Goal: Information Seeking & Learning: Learn about a topic

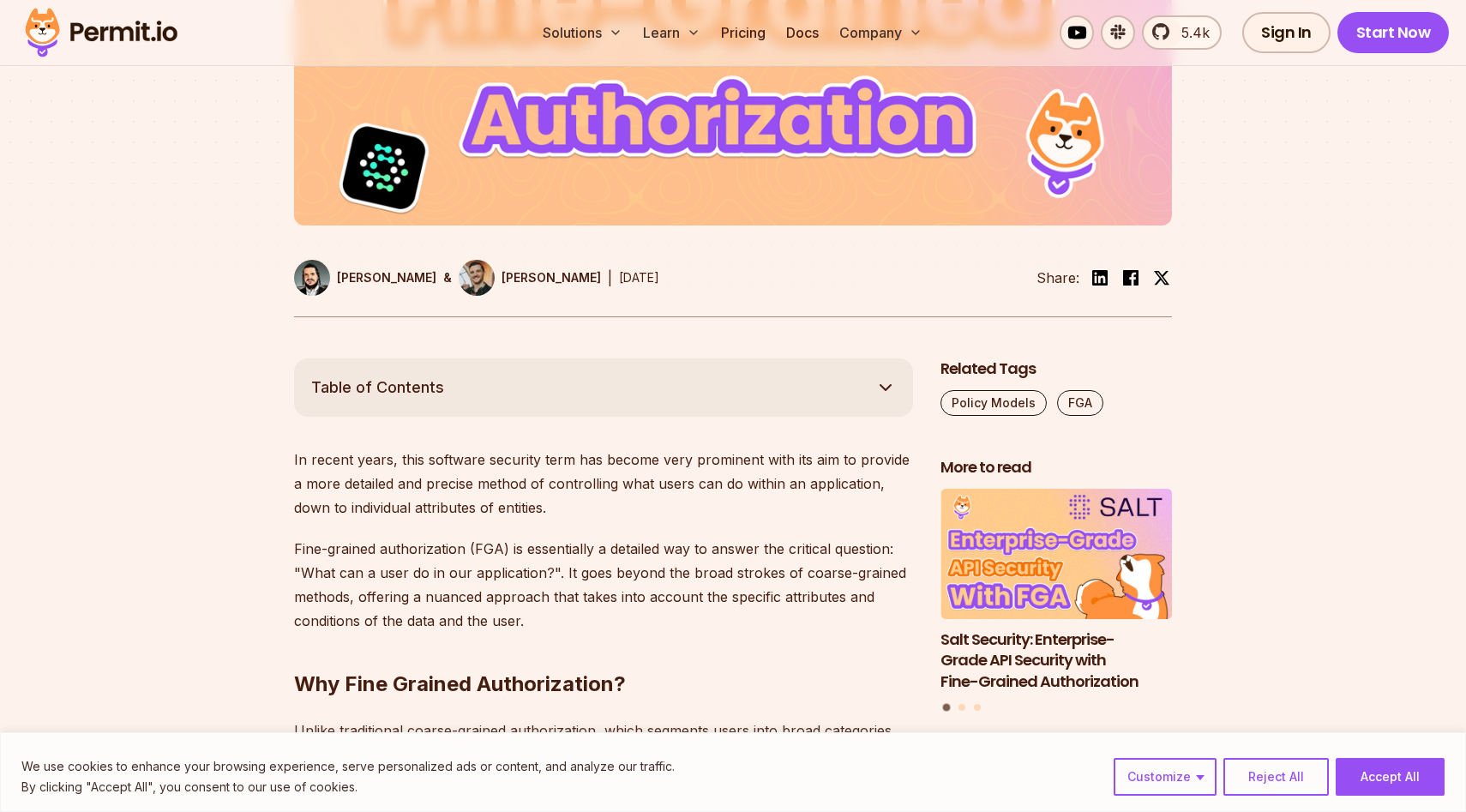
scroll to position [692, 0]
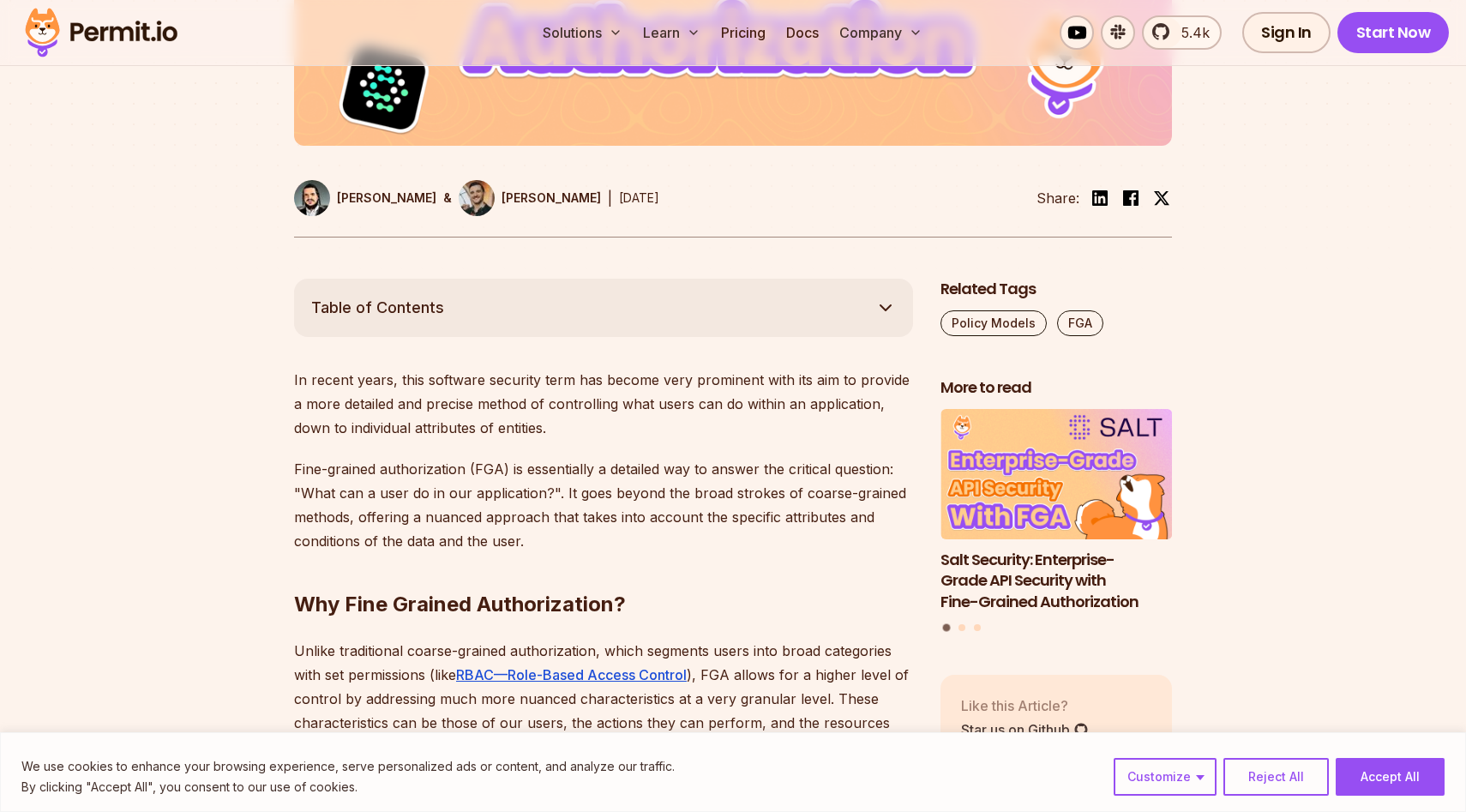
click at [415, 419] on p "In recent years, this software security term has become very prominent with its…" at bounding box center [604, 404] width 619 height 72
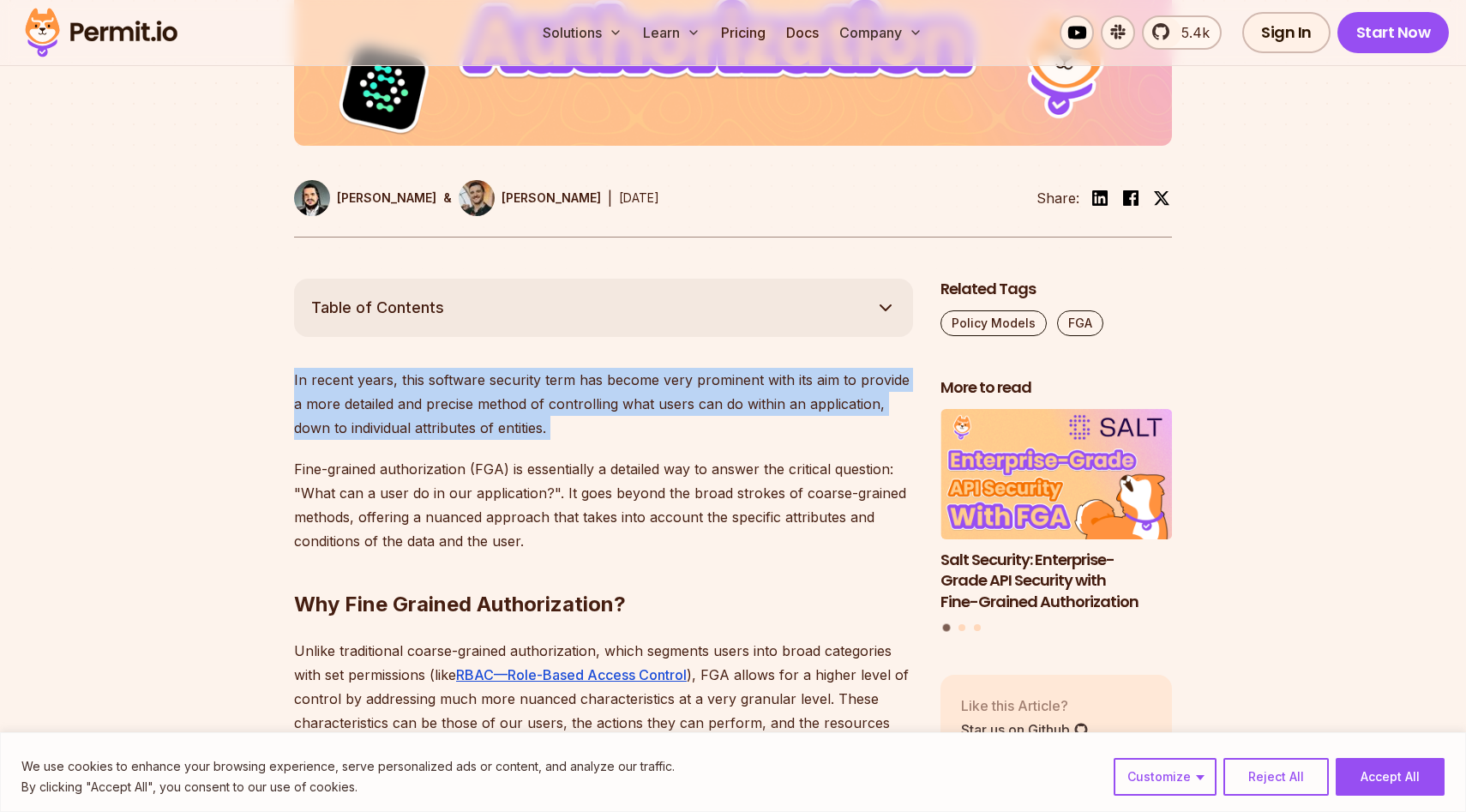
click at [415, 419] on p "In recent years, this software security term has become very prominent with its…" at bounding box center [604, 404] width 619 height 72
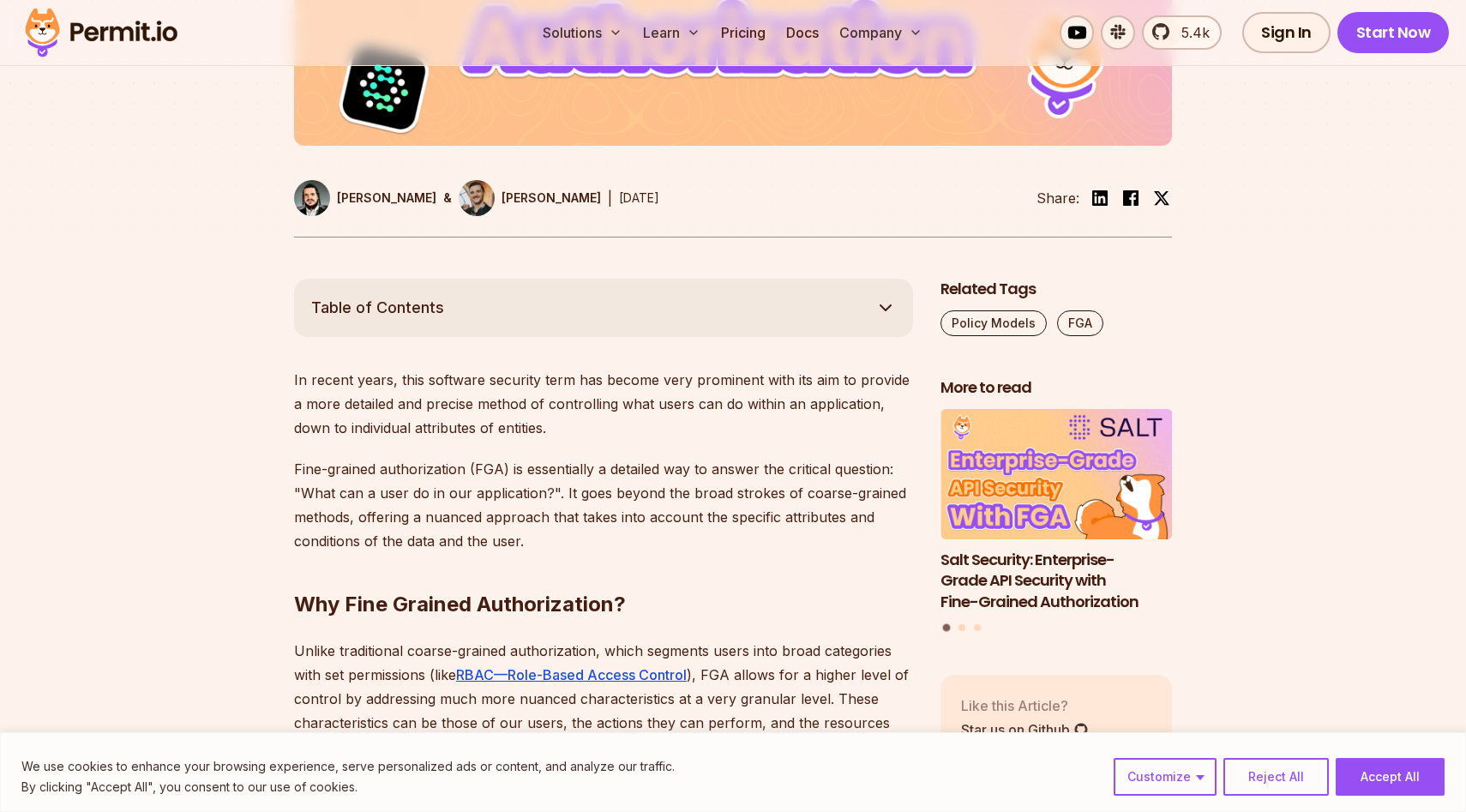
click at [428, 485] on p "Fine-grained authorization (FGA) is essentially a detailed way to answer the cr…" at bounding box center [604, 505] width 619 height 96
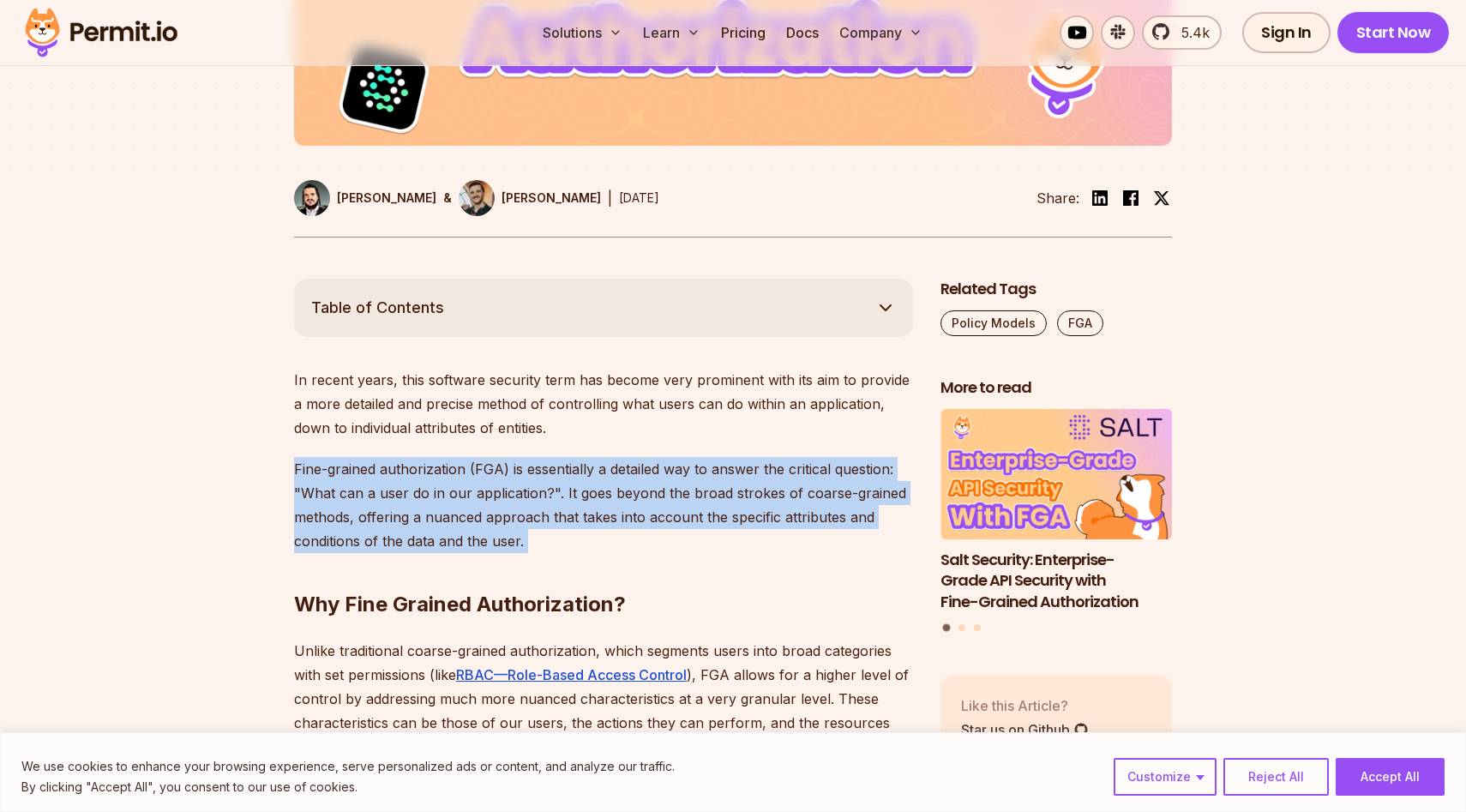
click at [428, 485] on p "Fine-grained authorization (FGA) is essentially a detailed way to answer the cr…" at bounding box center [604, 505] width 619 height 96
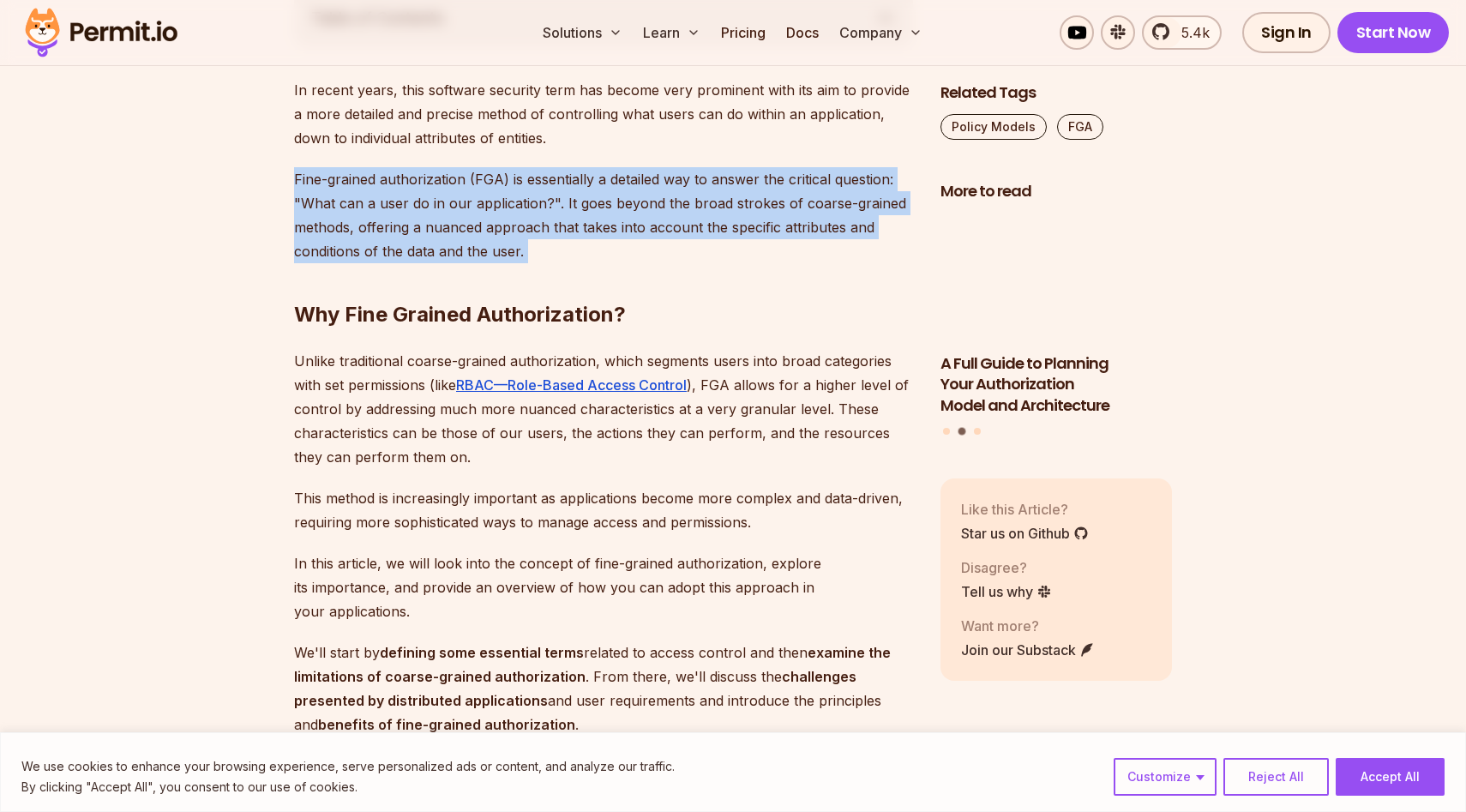
scroll to position [983, 0]
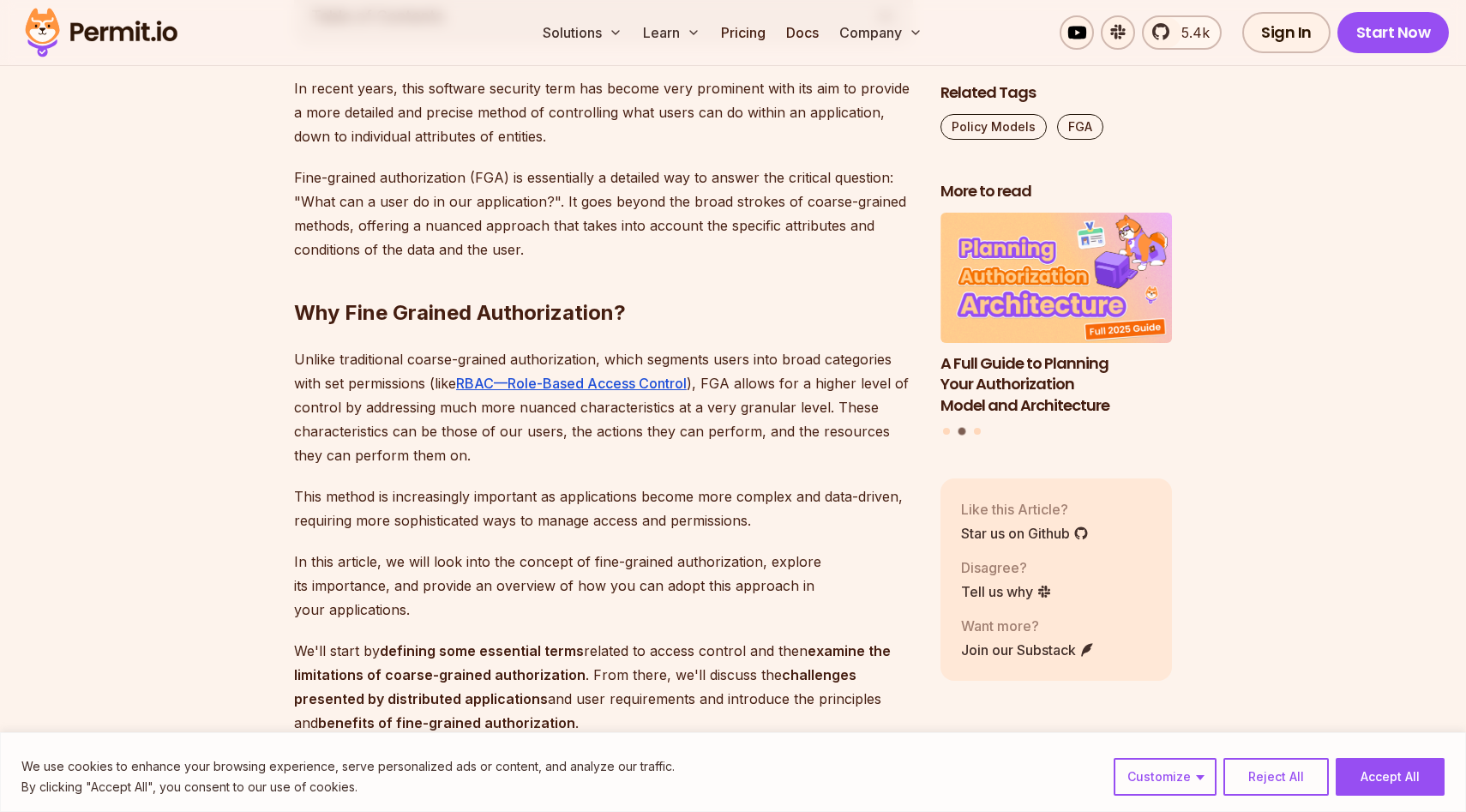
click at [350, 373] on p "Unlike traditional coarse-grained authorization, which segments users into broa…" at bounding box center [604, 407] width 619 height 120
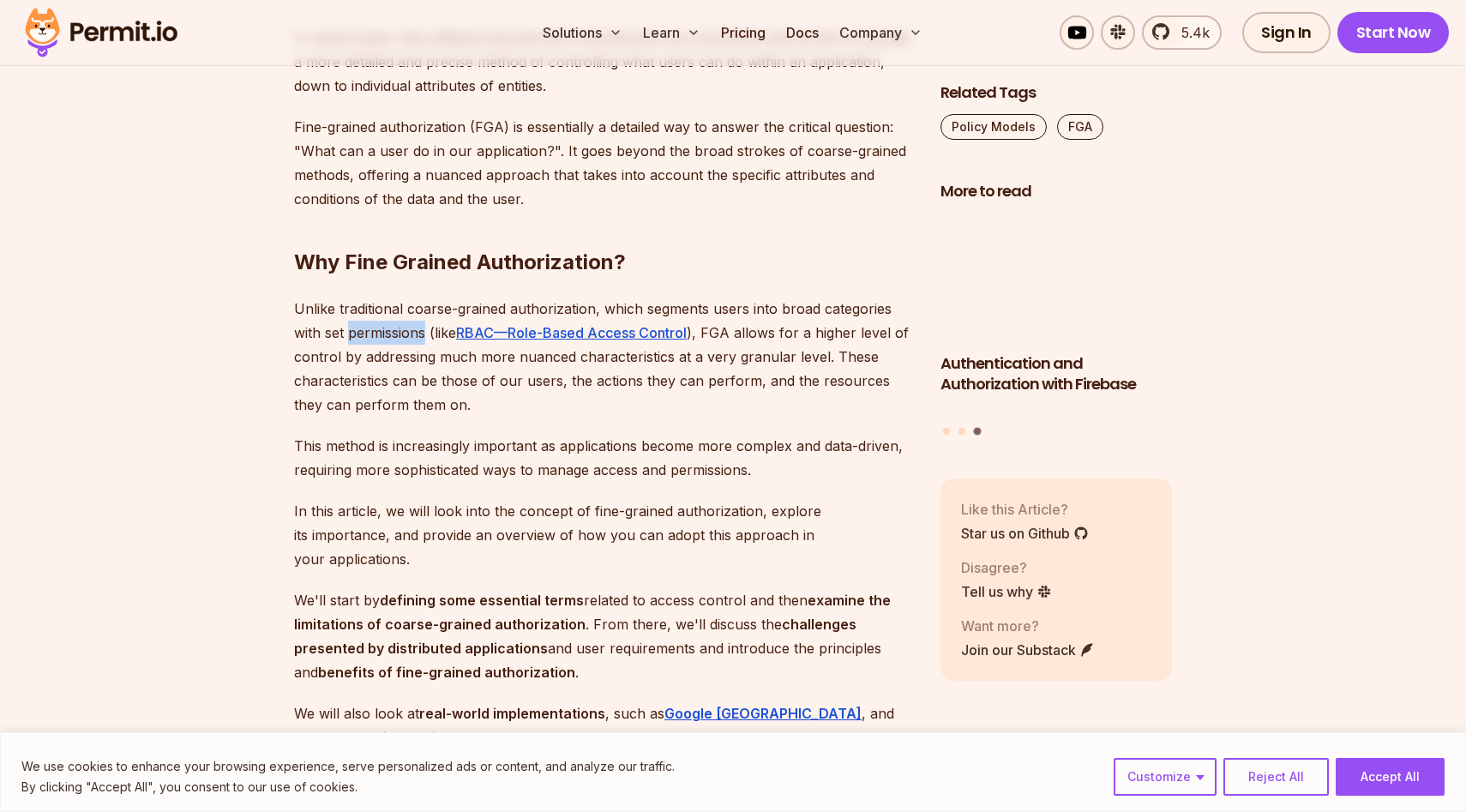
scroll to position [1040, 0]
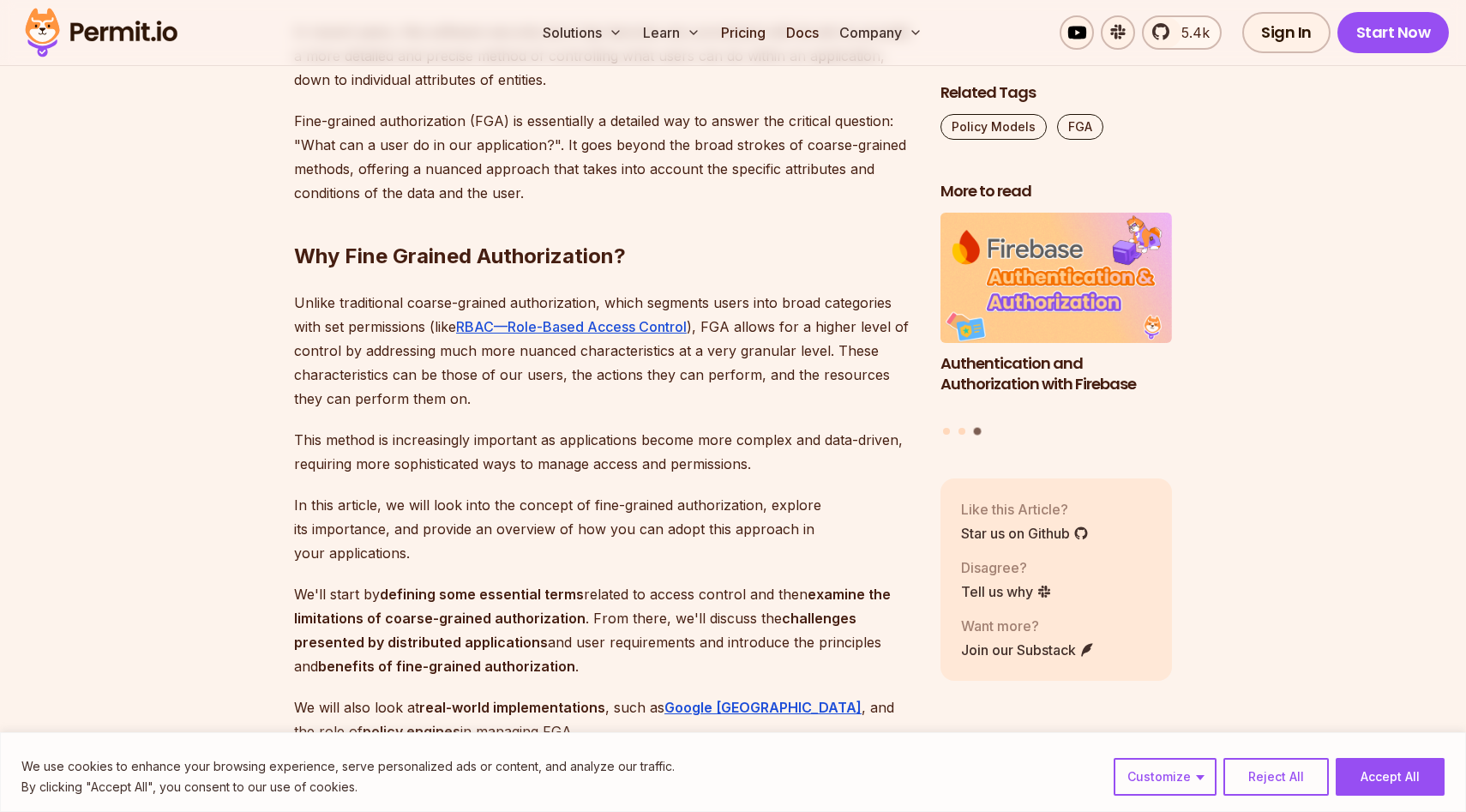
click at [353, 447] on p "This method is increasingly important as applications become more complex and d…" at bounding box center [604, 452] width 619 height 48
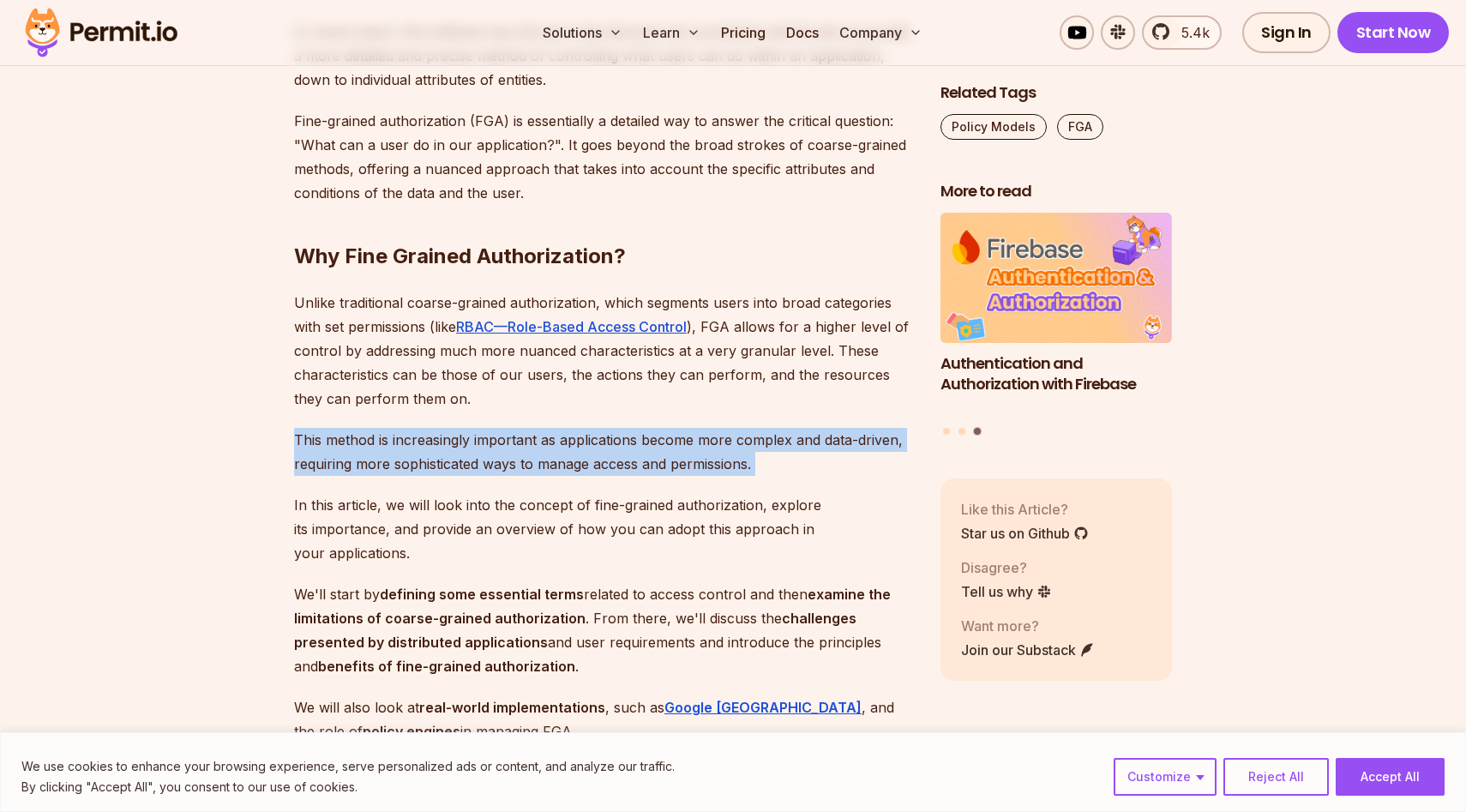
click at [353, 447] on p "This method is increasingly important as applications become more complex and d…" at bounding box center [604, 452] width 619 height 48
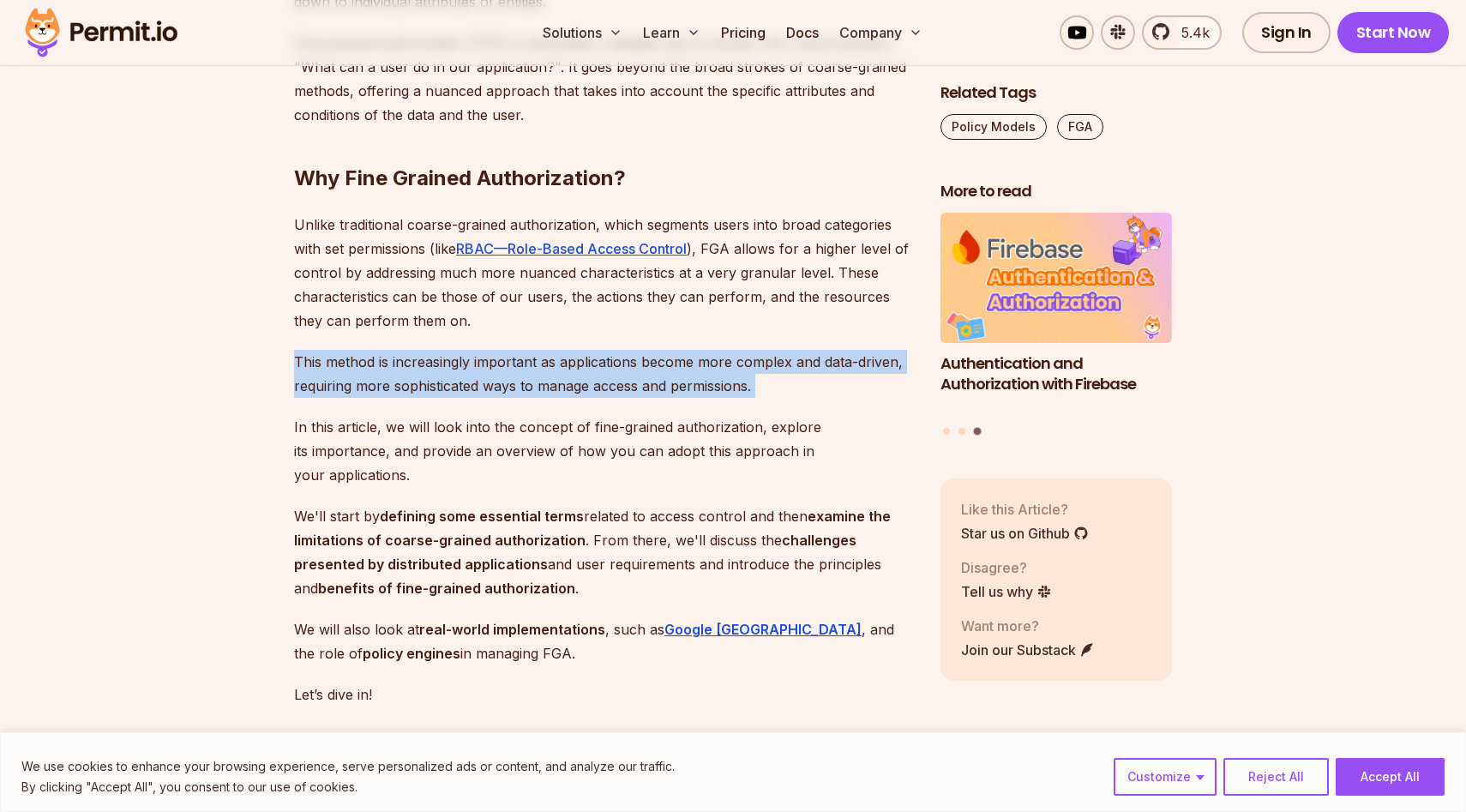
scroll to position [1135, 0]
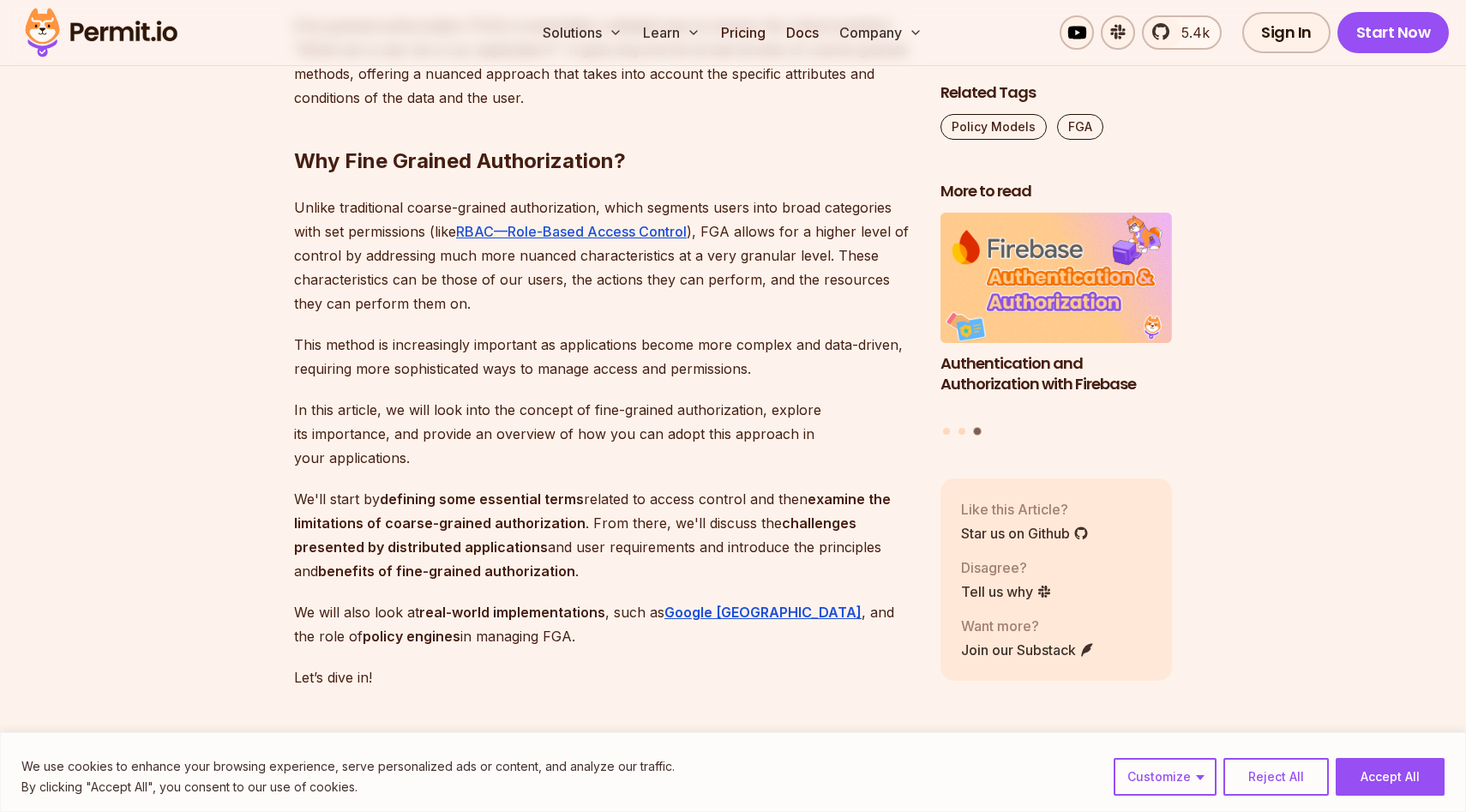
click at [362, 503] on strong "examine the limitations of coarse-grained authorization" at bounding box center [593, 511] width 597 height 41
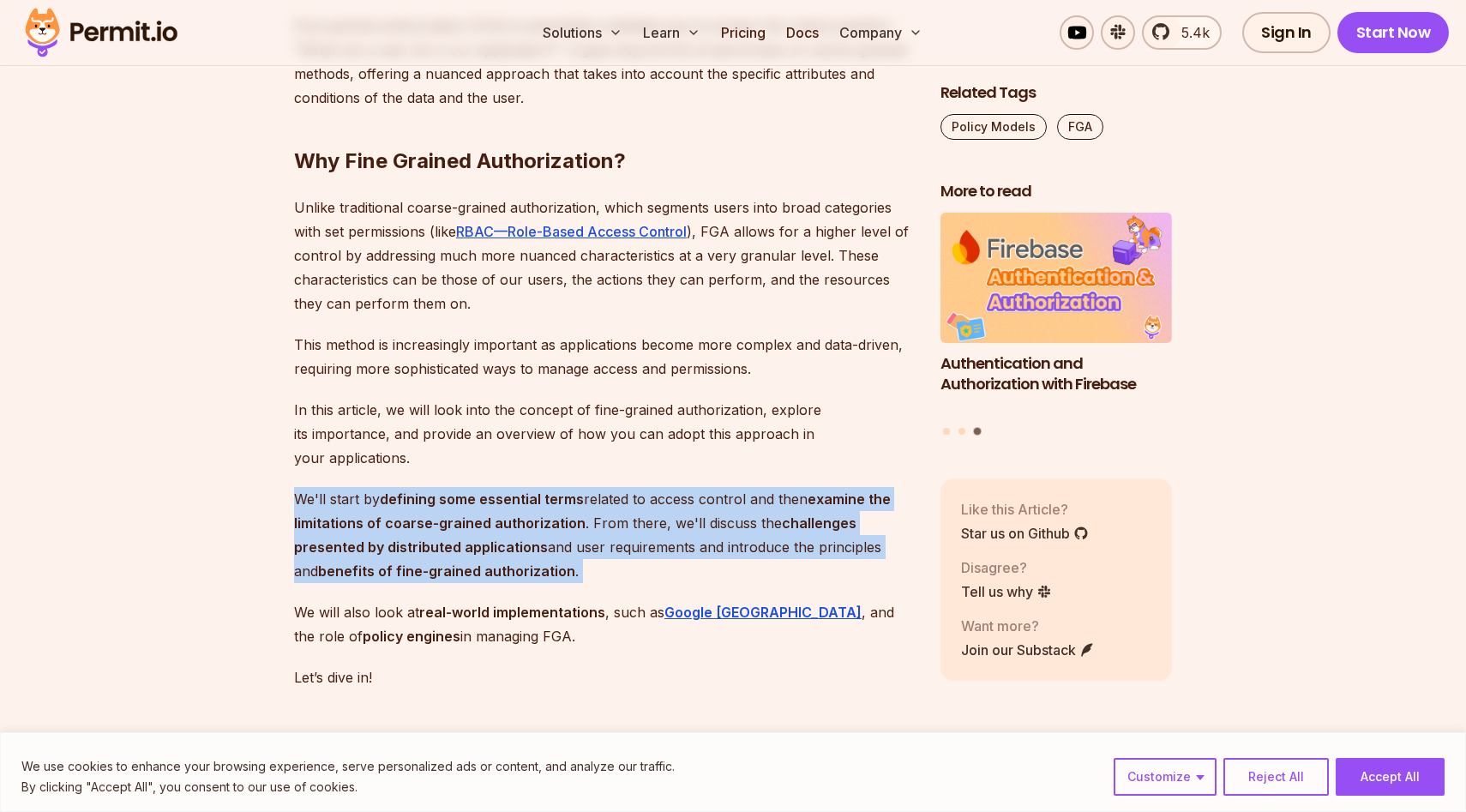
click at [362, 503] on strong "examine the limitations of coarse-grained authorization" at bounding box center [593, 511] width 597 height 41
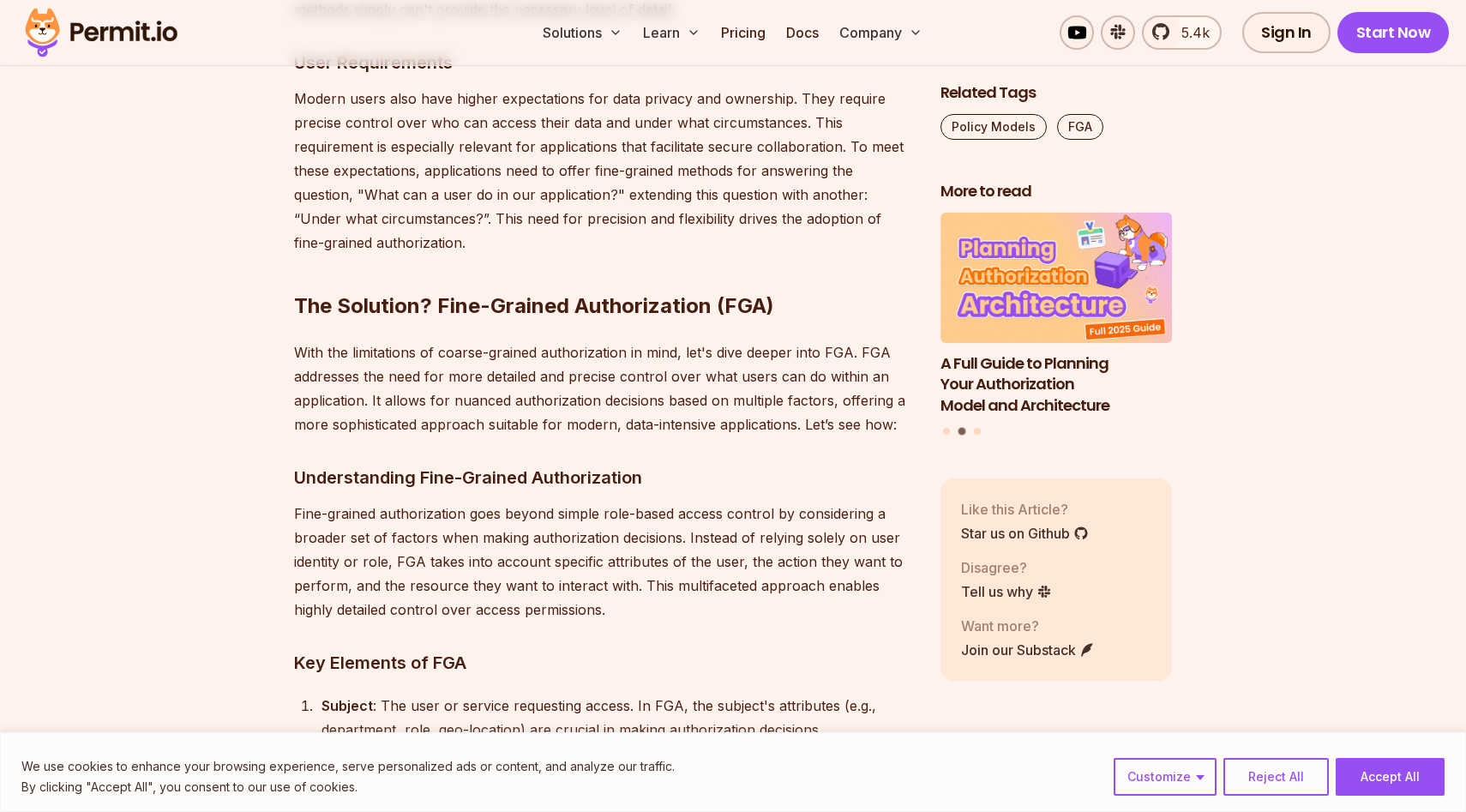
scroll to position [5051, 0]
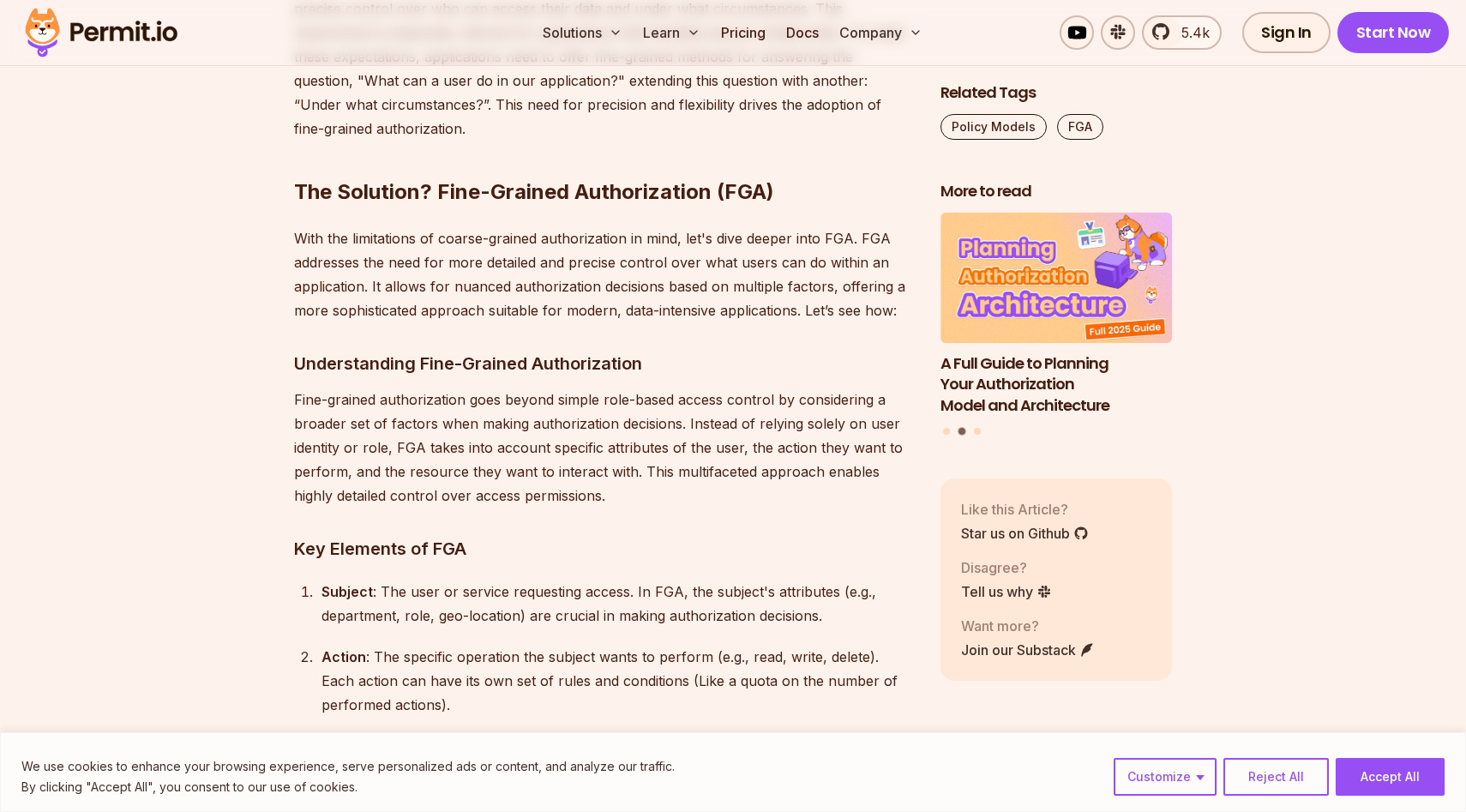
click at [393, 227] on p "With the limitations of coarse-grained authorization in mind, let's dive deeper…" at bounding box center [604, 275] width 619 height 96
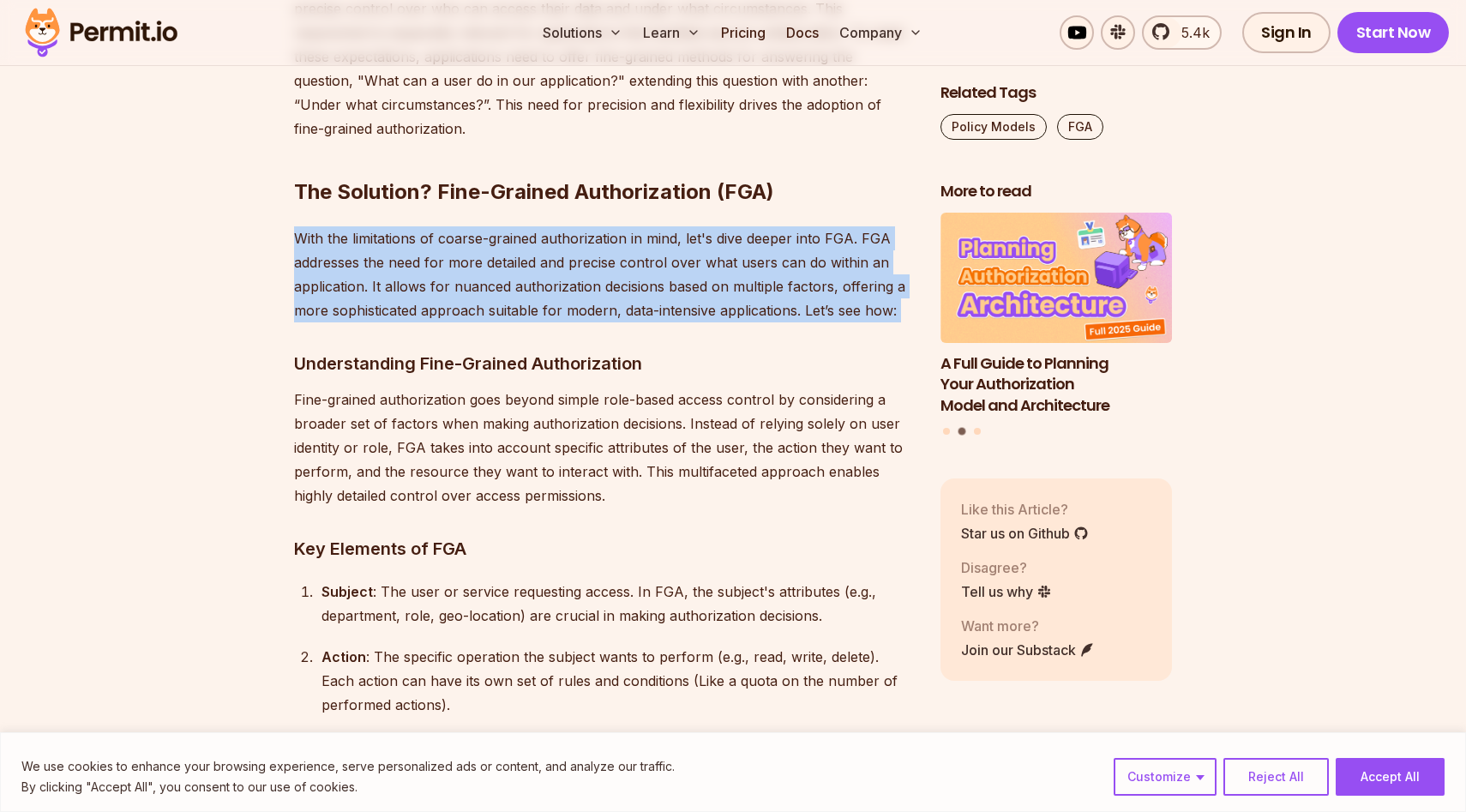
click at [393, 227] on p "With the limitations of coarse-grained authorization in mind, let's dive deeper…" at bounding box center [604, 275] width 619 height 96
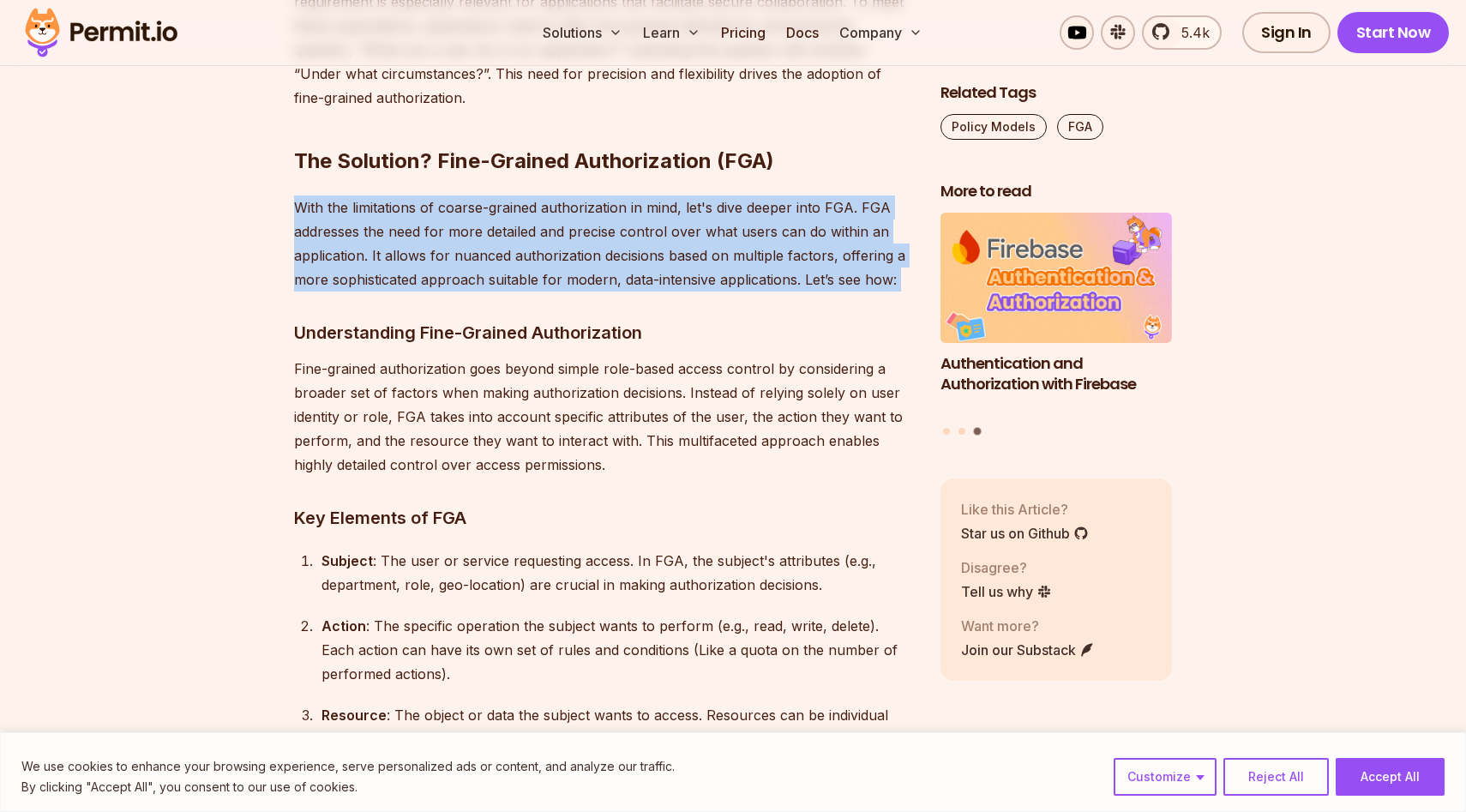
scroll to position [5090, 0]
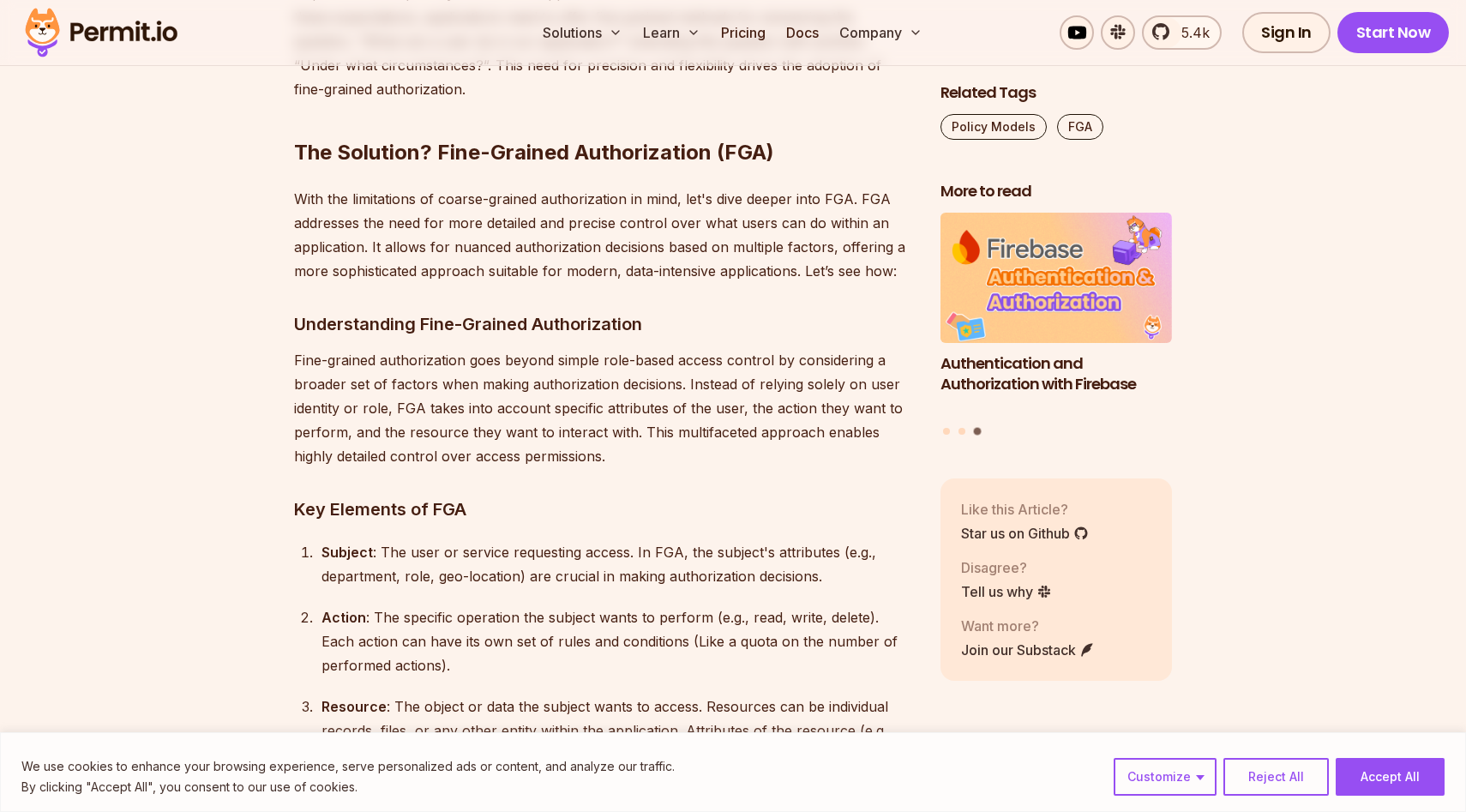
click at [406, 372] on p "Fine-grained authorization goes beyond simple role-based access control by cons…" at bounding box center [604, 408] width 619 height 120
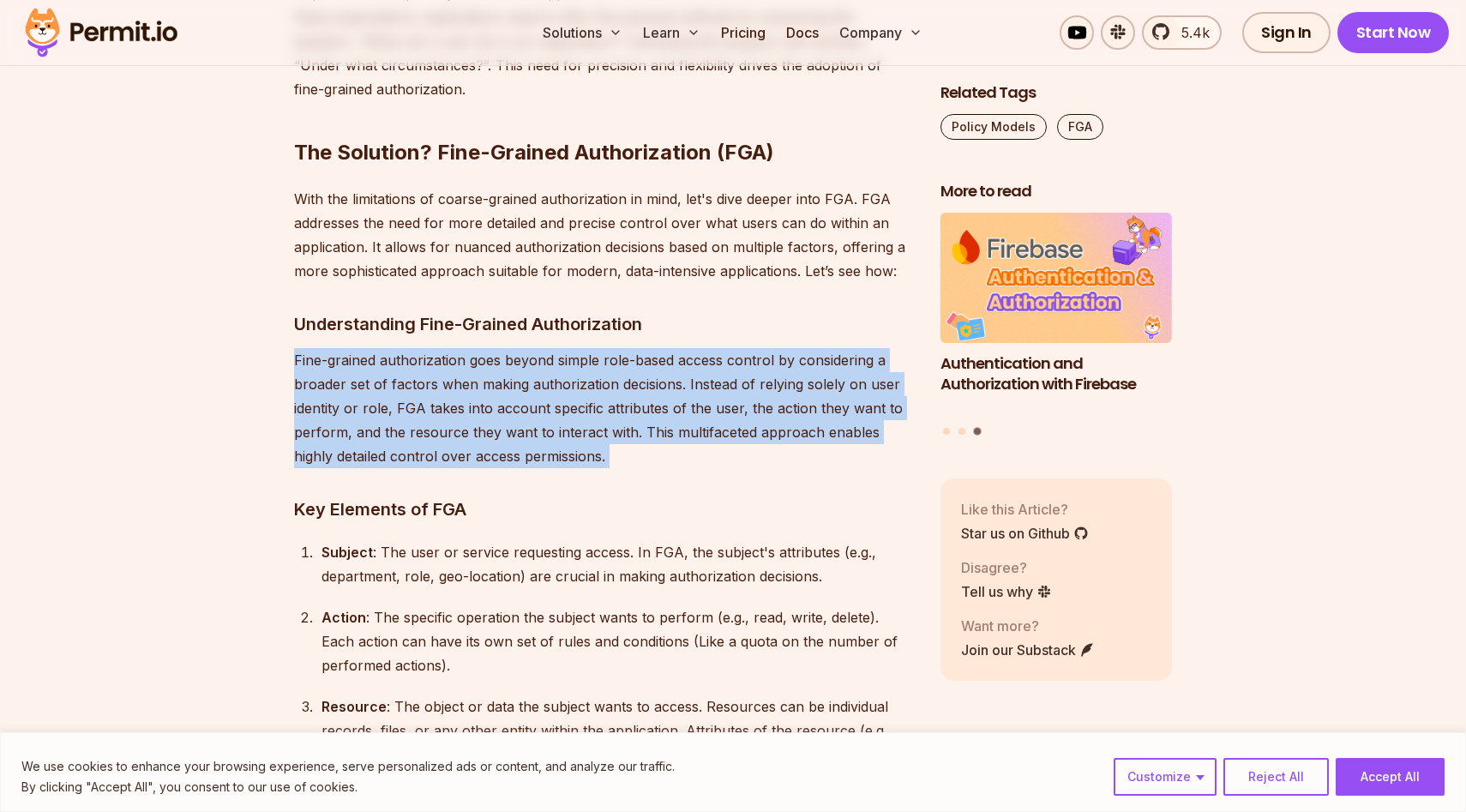
click at [406, 372] on p "Fine-grained authorization goes beyond simple role-based access control by cons…" at bounding box center [604, 408] width 619 height 120
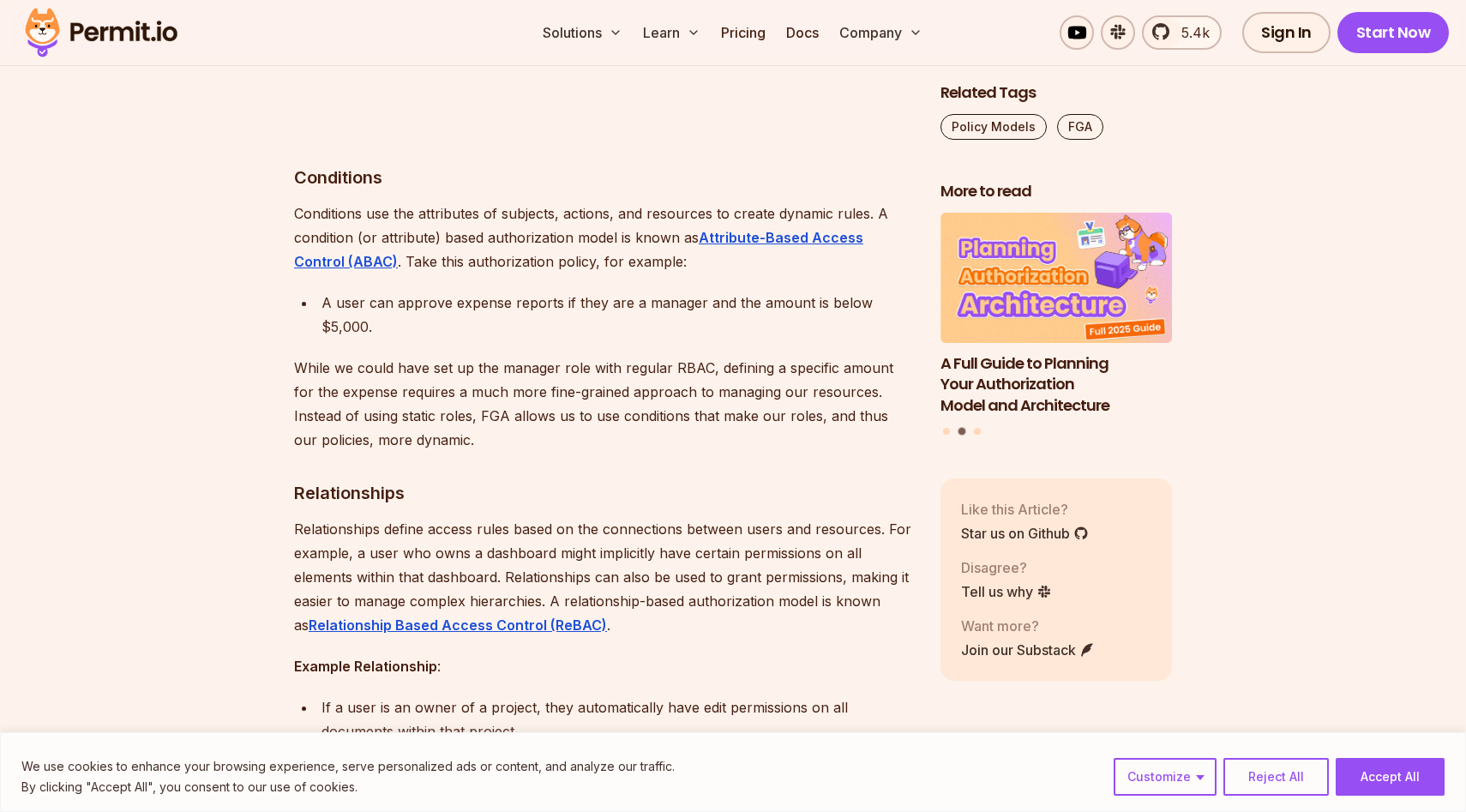
scroll to position [6660, 0]
